Goal: Task Accomplishment & Management: Use online tool/utility

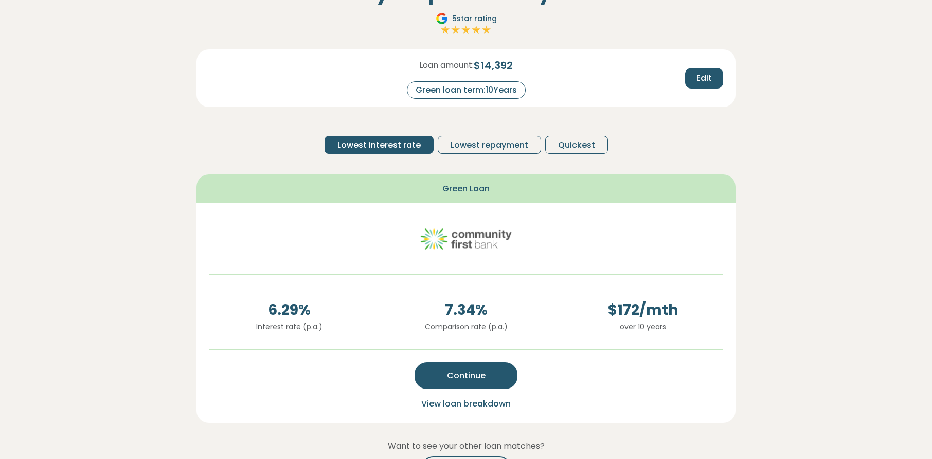
scroll to position [191, 0]
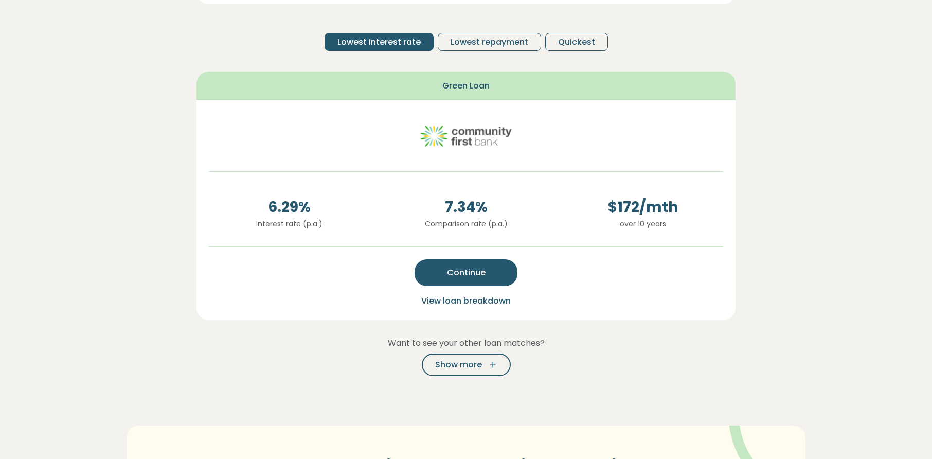
click at [483, 302] on span "View loan breakdown" at bounding box center [465, 301] width 89 height 12
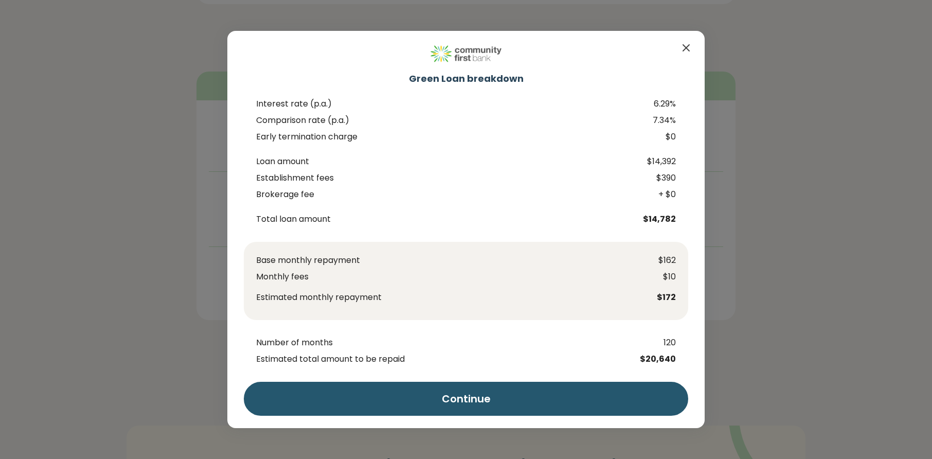
click at [689, 49] on icon "Close" at bounding box center [686, 48] width 12 height 12
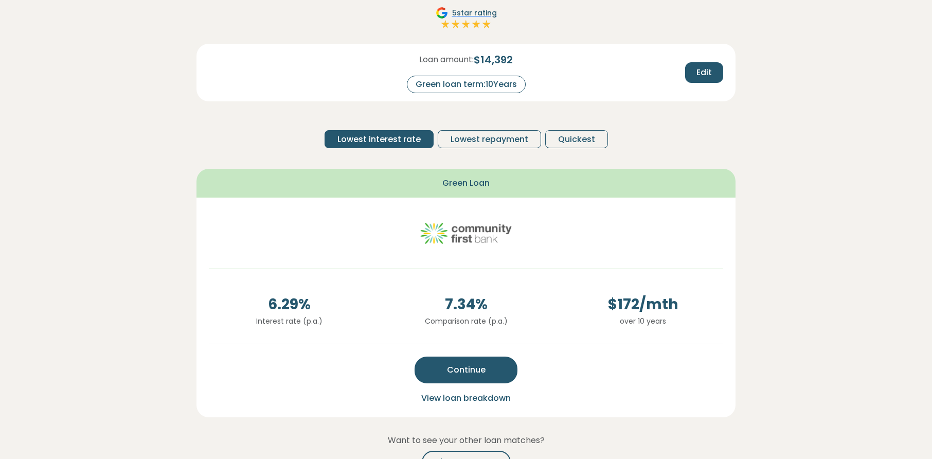
scroll to position [70, 0]
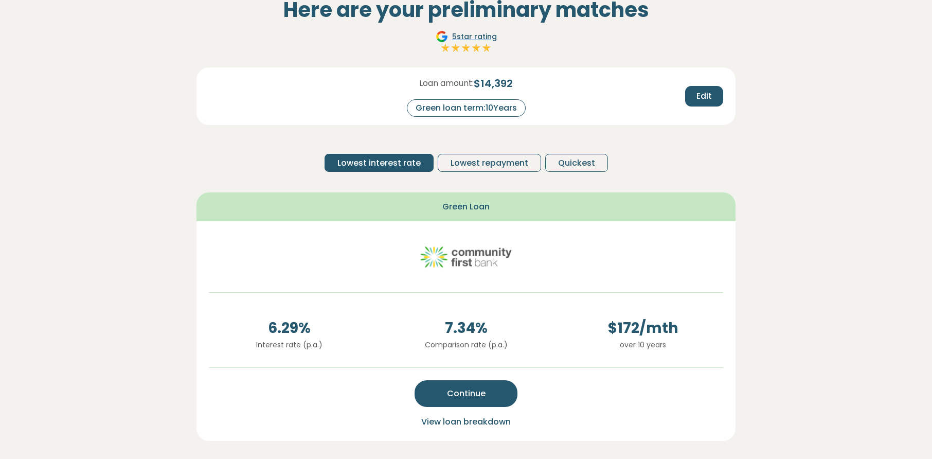
click at [501, 110] on div "Green loan term: 10 Years" at bounding box center [466, 107] width 119 height 17
click at [694, 100] on button "Edit" at bounding box center [704, 96] width 38 height 21
drag, startPoint x: 512, startPoint y: 107, endPoint x: 496, endPoint y: 106, distance: 16.5
click at [497, 106] on input "**" at bounding box center [508, 108] width 41 height 18
type input "*"
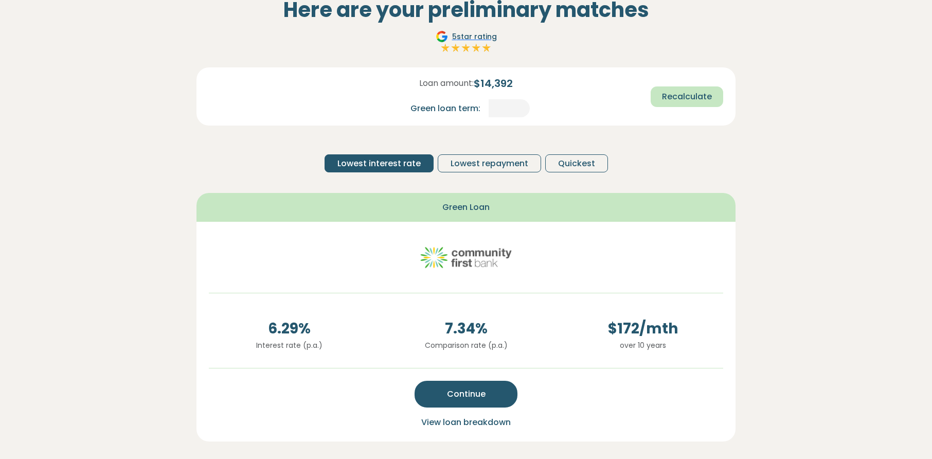
click at [682, 95] on span "Recalculate" at bounding box center [687, 96] width 50 height 12
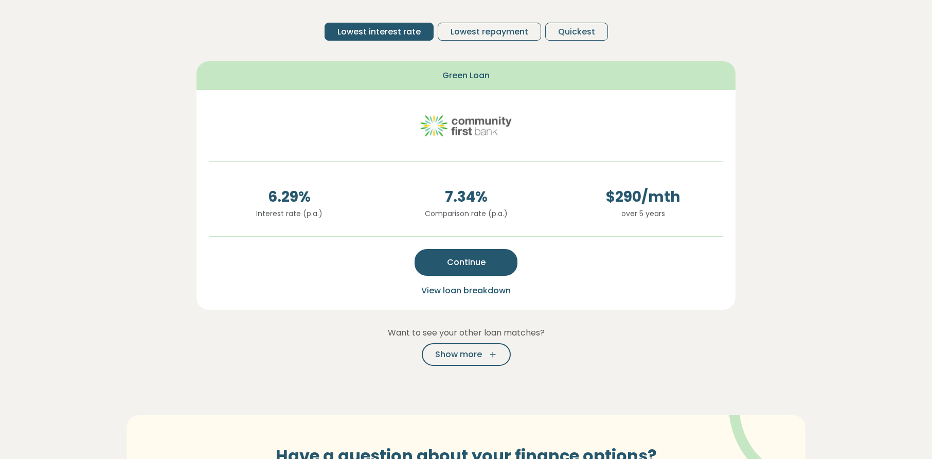
scroll to position [209, 0]
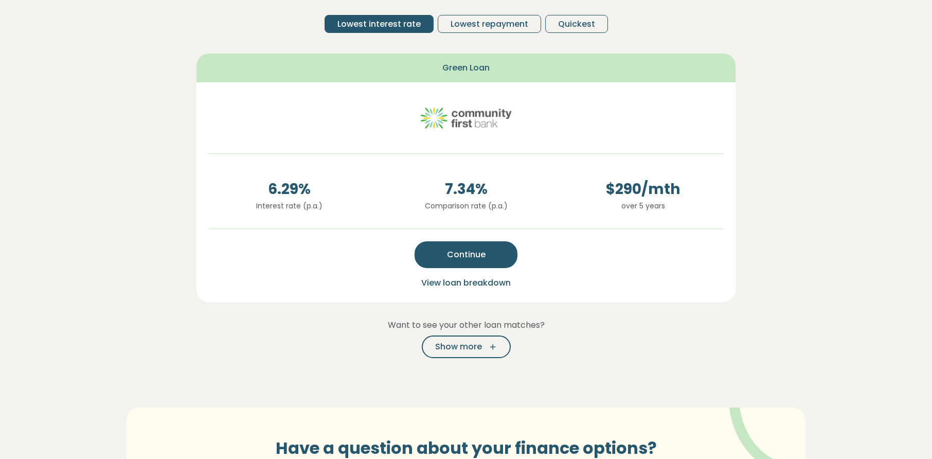
click at [482, 282] on span "View loan breakdown" at bounding box center [465, 283] width 89 height 12
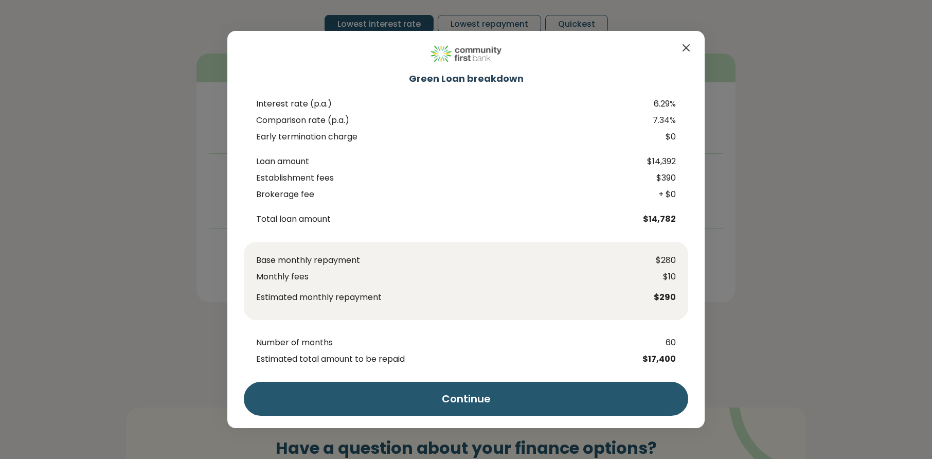
click at [681, 46] on icon "Close" at bounding box center [686, 48] width 12 height 12
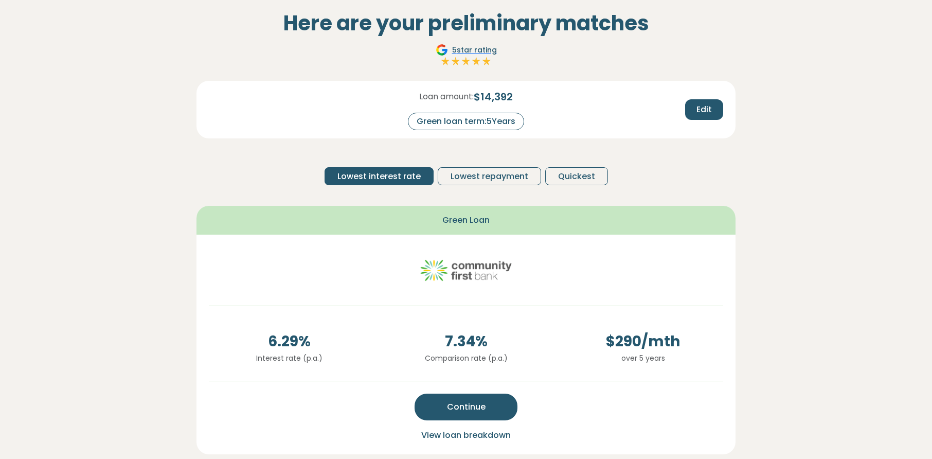
scroll to position [39, 0]
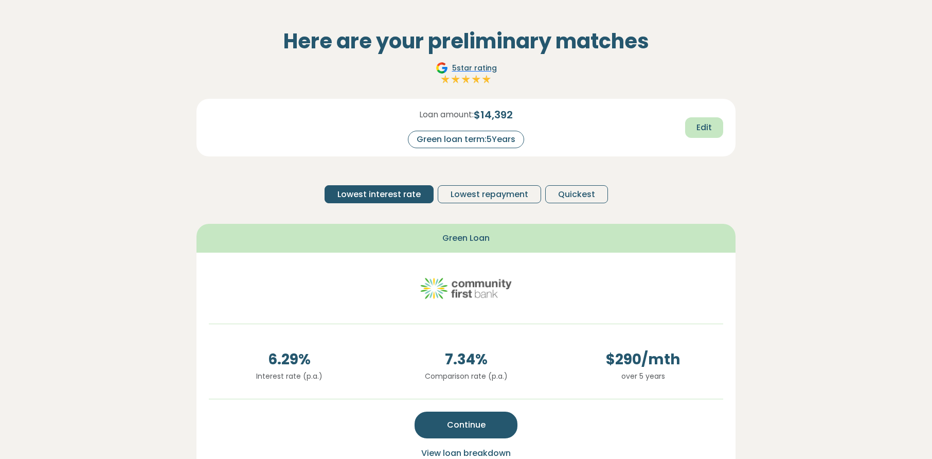
click at [700, 131] on span "Edit" at bounding box center [703, 127] width 15 height 12
click at [512, 116] on span "$ 14,392" at bounding box center [493, 114] width 39 height 15
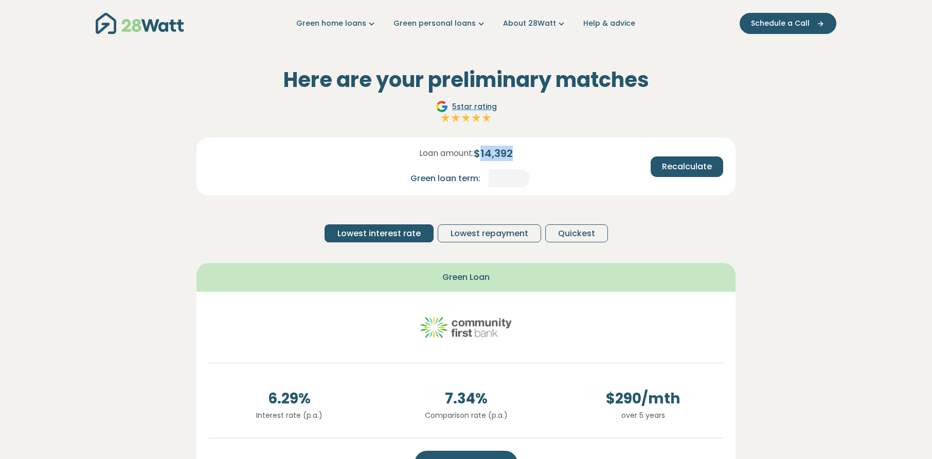
scroll to position [10, 0]
